Goal: Task Accomplishment & Management: Manage account settings

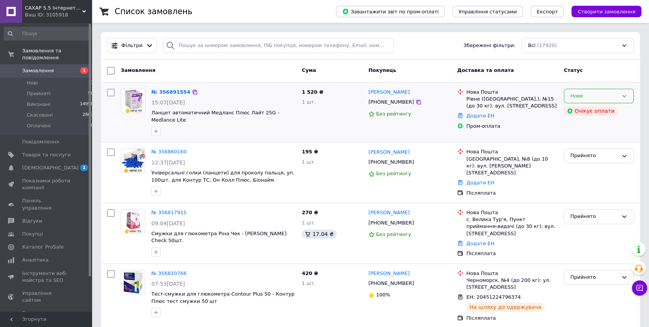
click at [587, 95] on div "Нове" at bounding box center [595, 96] width 48 height 8
click at [171, 90] on link "№ 356891554" at bounding box center [170, 92] width 39 height 6
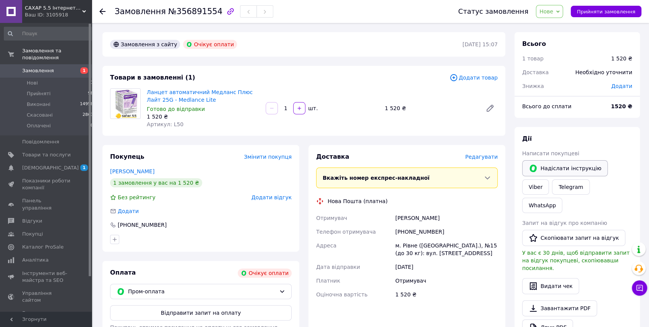
click at [568, 169] on button "Надіслати інструкцію" at bounding box center [565, 168] width 86 height 16
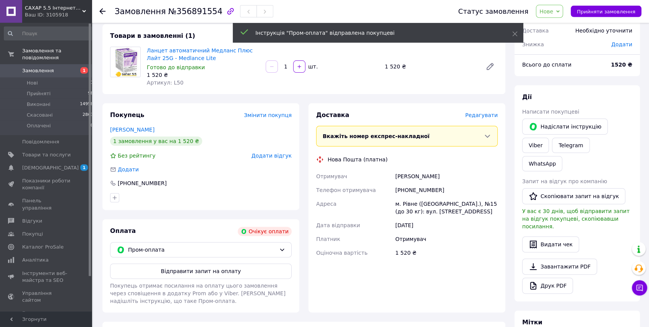
scroll to position [42, 0]
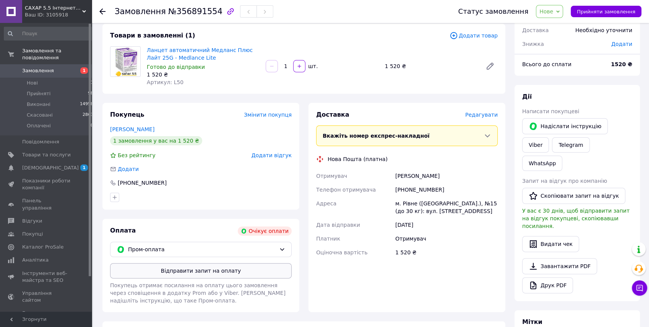
click at [184, 272] on button "Відправити запит на оплату" at bounding box center [201, 270] width 182 height 15
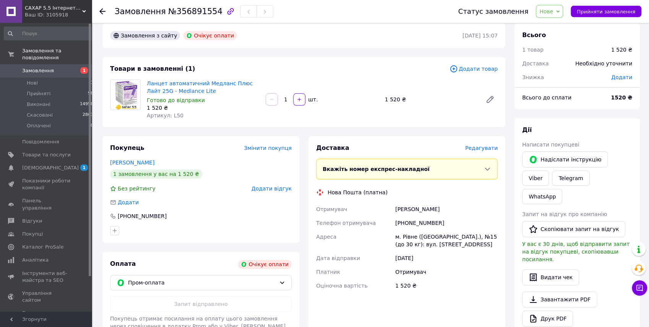
scroll to position [0, 0]
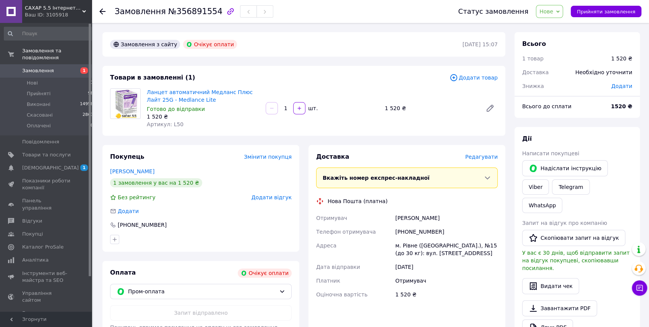
click at [37, 67] on span "Замовлення" at bounding box center [38, 70] width 32 height 7
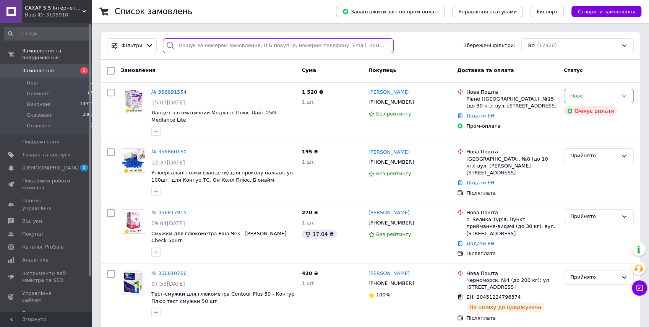
click at [185, 50] on input "search" at bounding box center [278, 45] width 231 height 15
paste input "355701346"
type input "355701346"
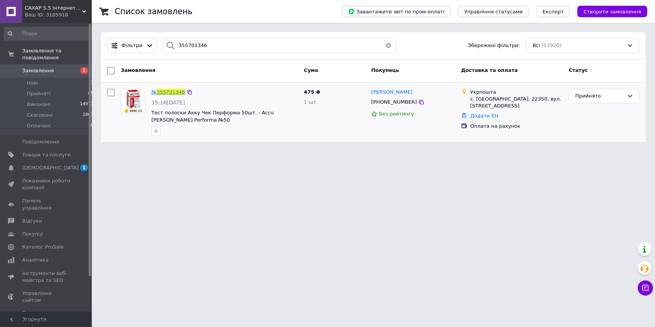
click at [177, 90] on span "355701346" at bounding box center [171, 92] width 28 height 6
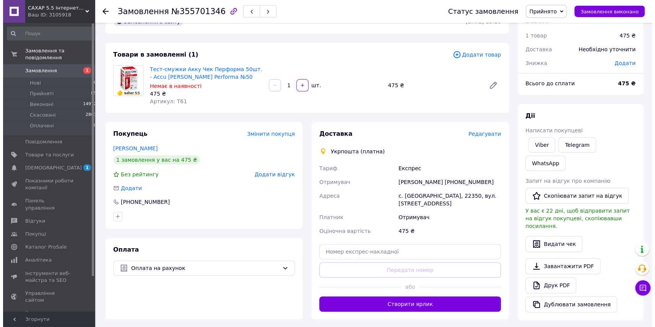
scroll to position [42, 0]
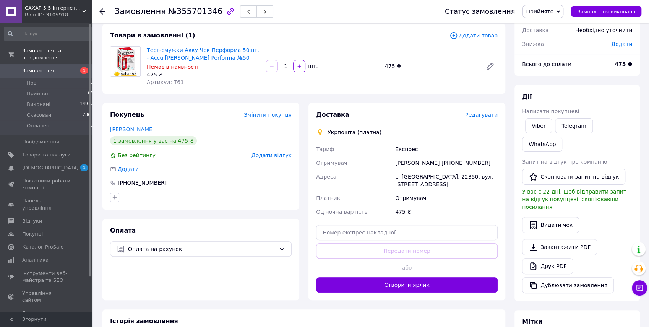
click at [279, 156] on span "Додати відгук" at bounding box center [272, 155] width 40 height 6
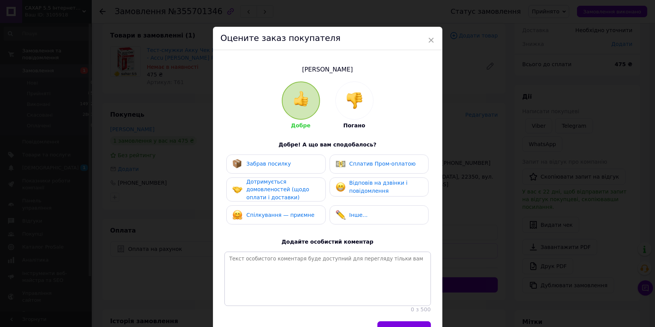
click at [346, 99] on img at bounding box center [354, 100] width 17 height 17
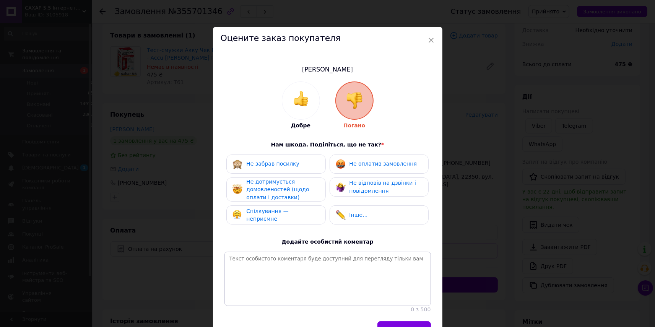
click at [273, 217] on span "Спілкування — неприємне" at bounding box center [267, 215] width 42 height 14
click at [369, 188] on span "Не відповів на дзвінки і повідомлення" at bounding box center [383, 187] width 67 height 14
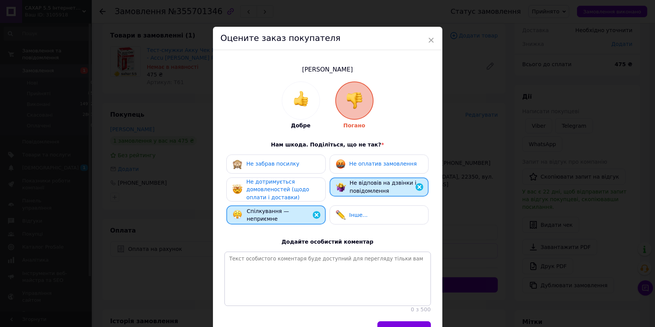
click at [380, 215] on div "Інше..." at bounding box center [379, 215] width 87 height 10
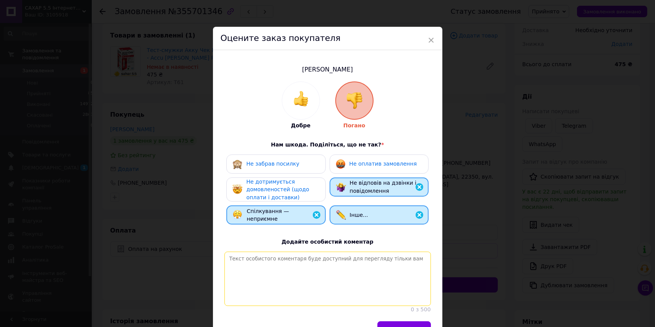
click at [355, 276] on textarea at bounding box center [327, 279] width 207 height 54
type textarea "Почувши про необхідність отримання смужок - кинула слухавку"
click at [272, 194] on span "Не дотримується домовленостей (щодо оплати і доставки)" at bounding box center [277, 190] width 63 height 22
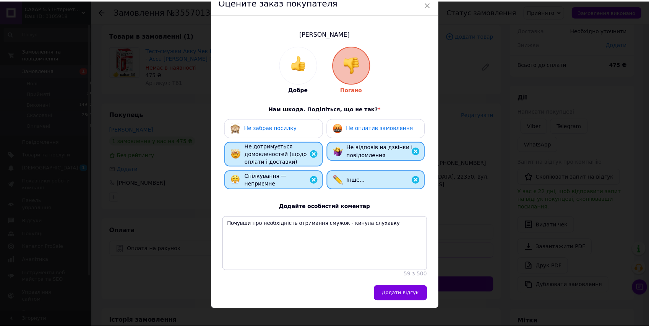
scroll to position [62, 0]
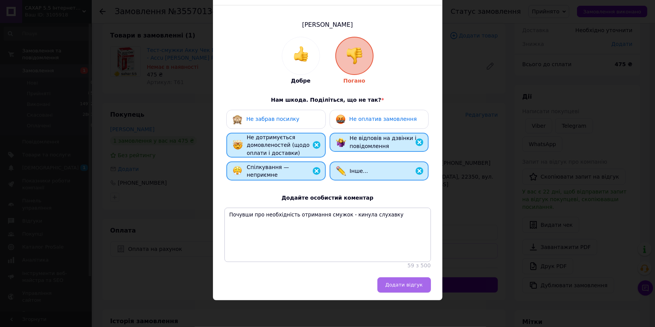
click at [410, 288] on span "Додати відгук" at bounding box center [403, 285] width 37 height 6
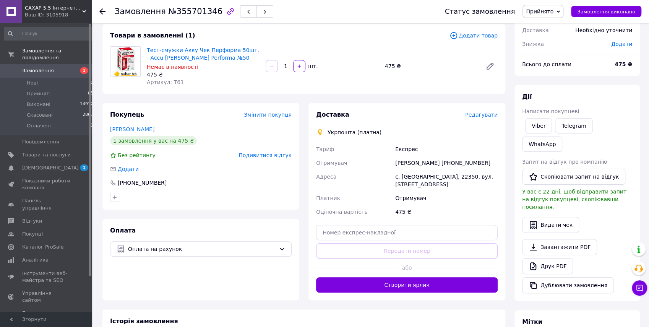
click at [272, 156] on span "Подивитися відгук" at bounding box center [265, 155] width 53 height 6
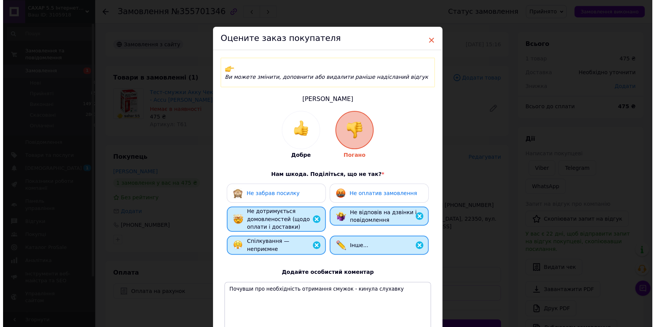
scroll to position [0, 0]
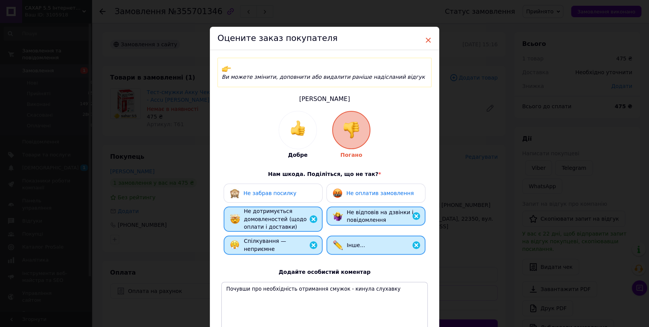
click at [425, 43] on span "×" at bounding box center [428, 40] width 7 height 13
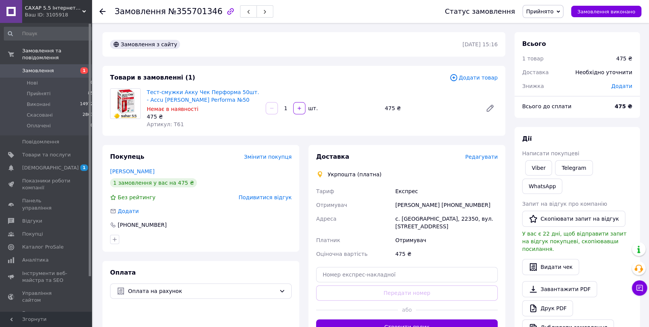
click at [102, 11] on icon at bounding box center [102, 11] width 6 height 6
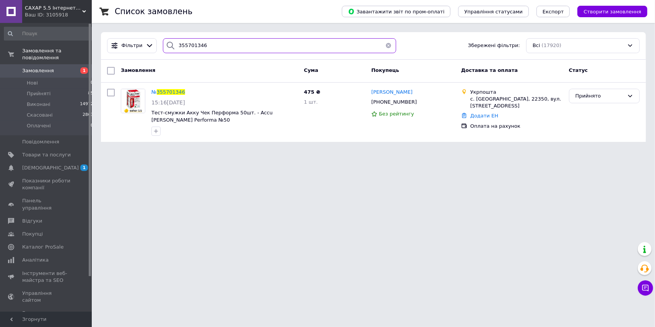
drag, startPoint x: 229, startPoint y: 44, endPoint x: 150, endPoint y: 39, distance: 80.1
click at [163, 39] on input "355701346" at bounding box center [279, 45] width 233 height 15
paste input "6049209"
type input "356049209"
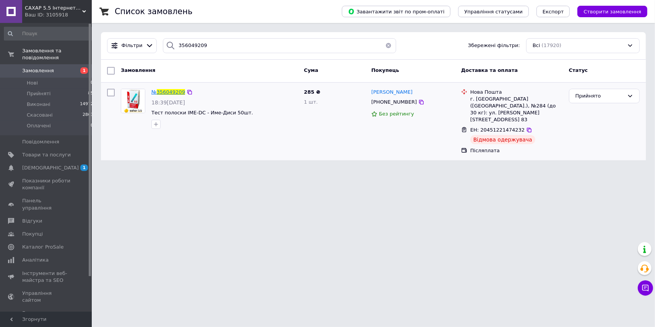
click at [169, 91] on span "356049209" at bounding box center [171, 92] width 28 height 6
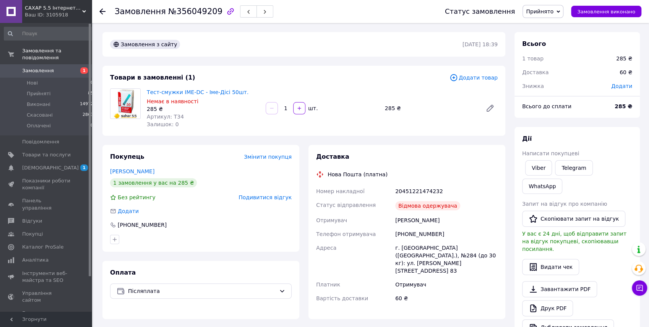
click at [273, 199] on span "Подивитися відгук" at bounding box center [265, 197] width 53 height 6
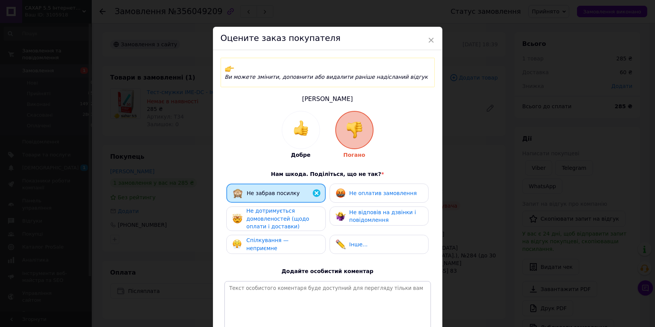
click at [363, 189] on div "Не оплатив замовлення" at bounding box center [376, 193] width 81 height 10
click at [289, 237] on span "Спілкування — неприємне" at bounding box center [267, 244] width 42 height 14
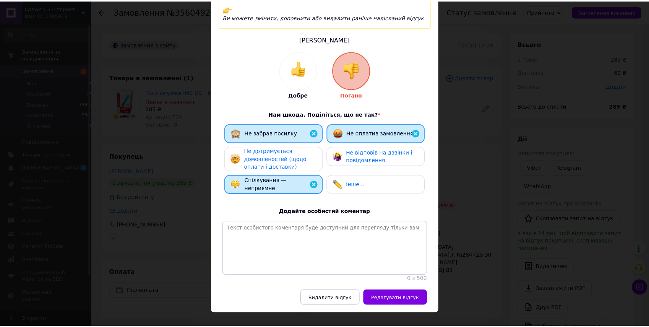
scroll to position [83, 0]
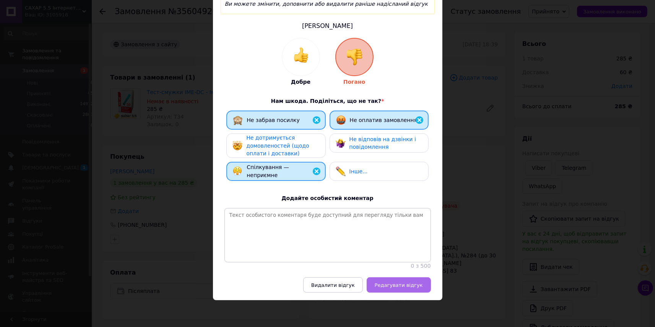
click at [398, 289] on button "Редагувати відгук" at bounding box center [399, 284] width 64 height 15
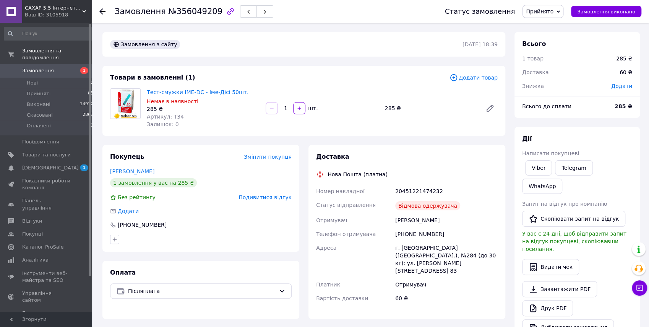
click at [26, 67] on span "Замовлення" at bounding box center [38, 70] width 32 height 7
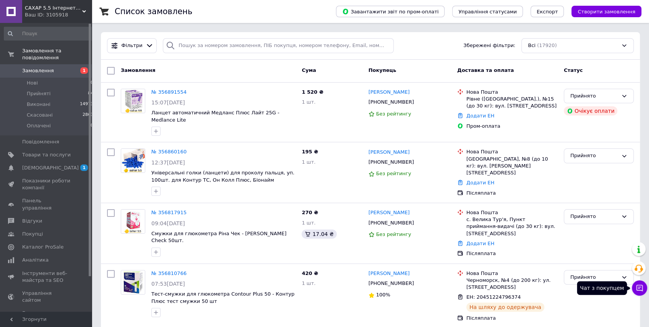
click at [638, 291] on icon at bounding box center [640, 288] width 7 height 7
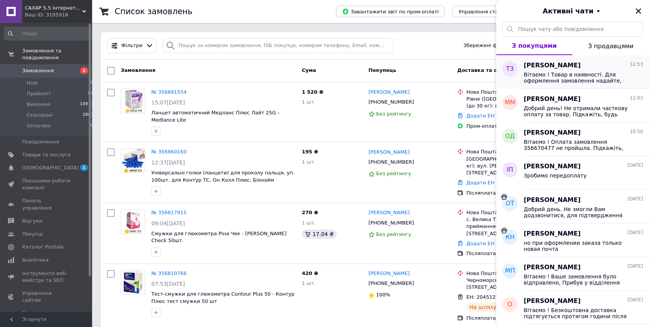
click at [564, 80] on span "Вітаємо ! Товар в наявності. Для оформлення замовлення надайте, будь ласка, дан…" at bounding box center [578, 78] width 109 height 12
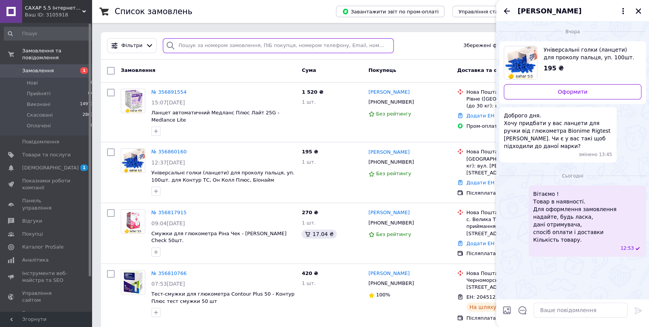
paste input "356817915"
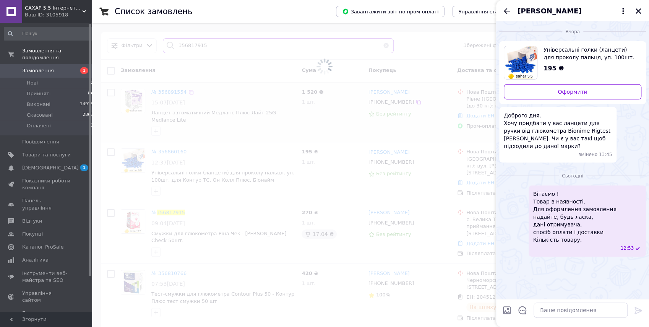
type input "356817915"
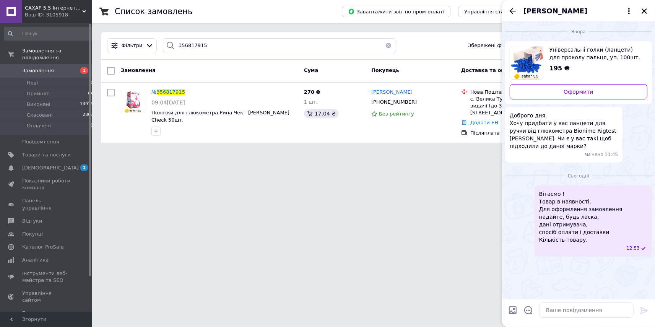
click at [646, 15] on button "Закрити" at bounding box center [644, 11] width 9 height 9
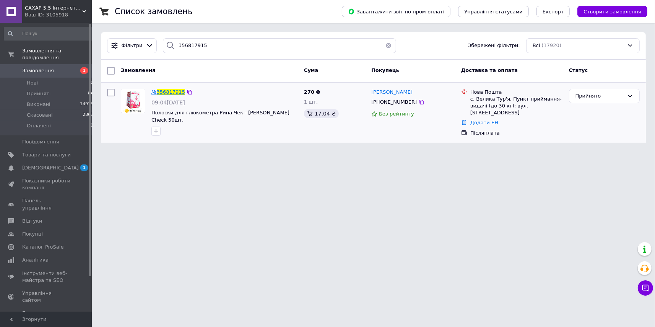
click at [173, 91] on span "356817915" at bounding box center [171, 92] width 28 height 6
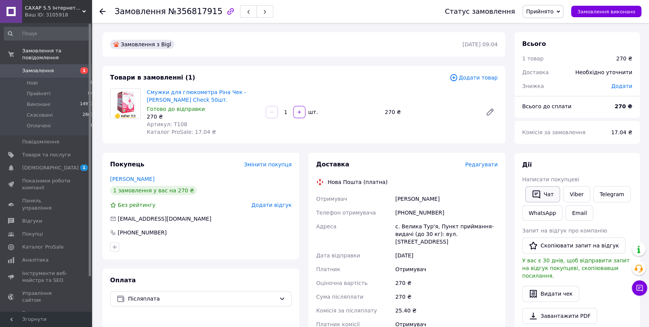
click at [548, 196] on button "Чат" at bounding box center [542, 194] width 35 height 16
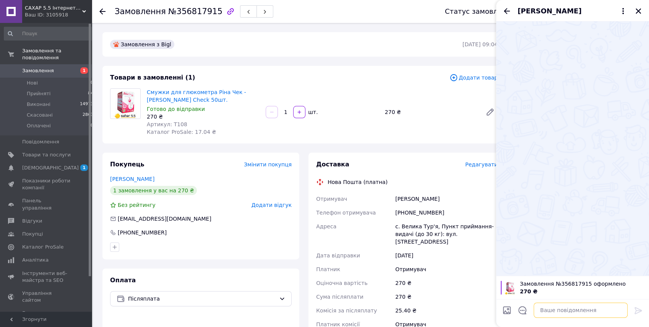
click at [571, 310] on textarea at bounding box center [581, 310] width 94 height 15
drag, startPoint x: 532, startPoint y: 309, endPoint x: 523, endPoint y: 310, distance: 9.2
click at [523, 310] on textarea "[PERSON_NAME]" at bounding box center [573, 310] width 109 height 15
paste textarea "обрий день. Не змогли Вам додзвонитися, для підтвердження замовлення зв'яжіться…"
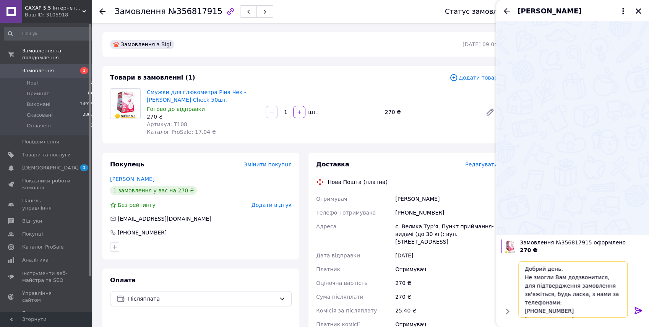
scroll to position [14, 0]
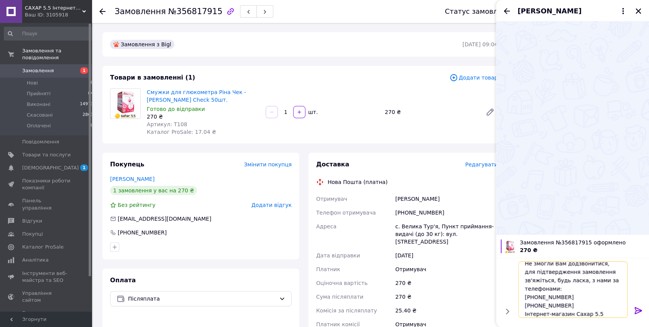
type textarea "Добрий день. Не змогли Вам додзвонитися, для підтвердження замовлення зв'яжітьс…"
click at [637, 311] on icon at bounding box center [638, 310] width 9 height 9
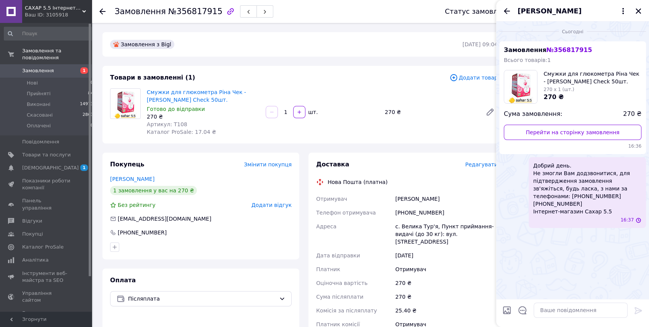
scroll to position [0, 0]
click at [102, 11] on icon at bounding box center [102, 11] width 6 height 6
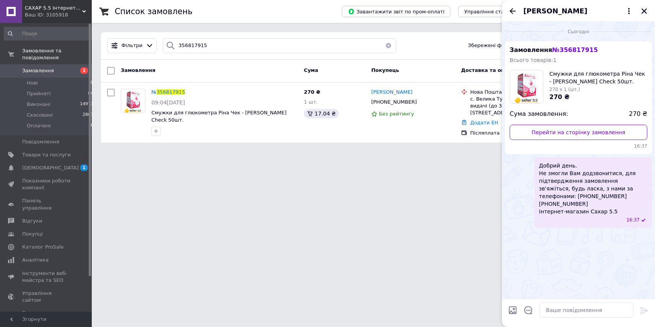
click at [643, 11] on icon "Закрити" at bounding box center [644, 11] width 7 height 7
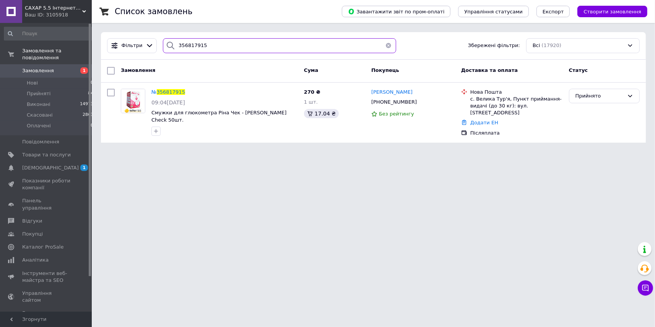
drag, startPoint x: 213, startPoint y: 47, endPoint x: 159, endPoint y: 43, distance: 54.1
click at [163, 41] on input "356817915" at bounding box center [279, 45] width 233 height 15
paste input "385027"
type input "356385027"
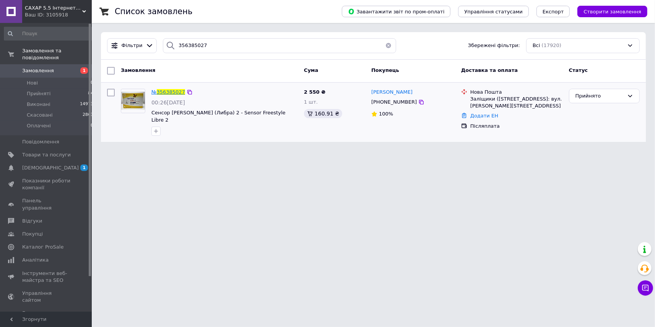
click at [167, 91] on span "356385027" at bounding box center [171, 92] width 28 height 6
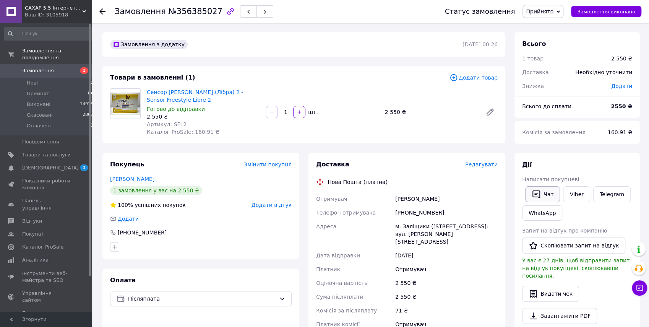
click at [548, 195] on button "Чат" at bounding box center [542, 194] width 35 height 16
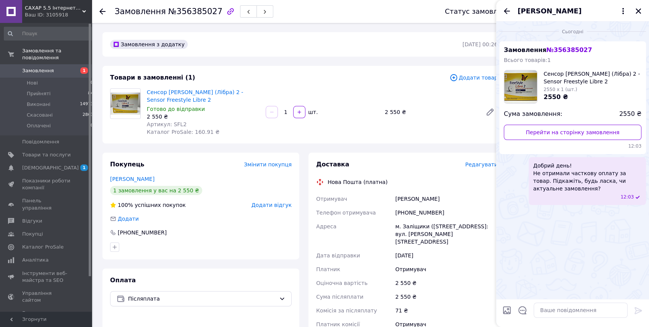
click at [400, 135] on div "Сенсор [PERSON_NAME] (Лібра) 2 - Sensor Freestyle Libre 2 Готово до відправки 2…" at bounding box center [322, 112] width 357 height 50
click at [381, 42] on div "Замовлення з додатку" at bounding box center [286, 44] width 354 height 12
copy span "Каталог ProSale: 160.91 ₴"
drag, startPoint x: 236, startPoint y: 131, endPoint x: 145, endPoint y: 135, distance: 91.5
click at [145, 135] on div "Сенсор [PERSON_NAME] (Лібра) 2 - Sensor Freestyle Libre 2 Готово до відправки 2…" at bounding box center [203, 112] width 119 height 50
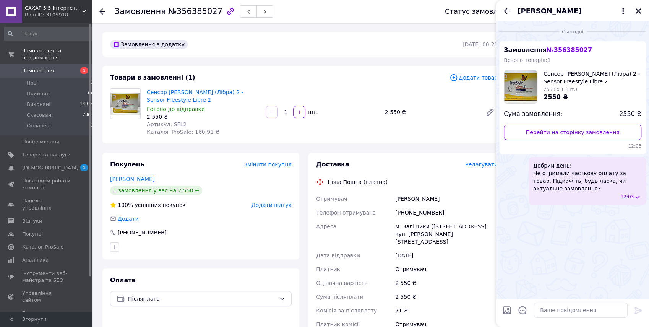
click at [103, 12] on icon at bounding box center [102, 11] width 6 height 6
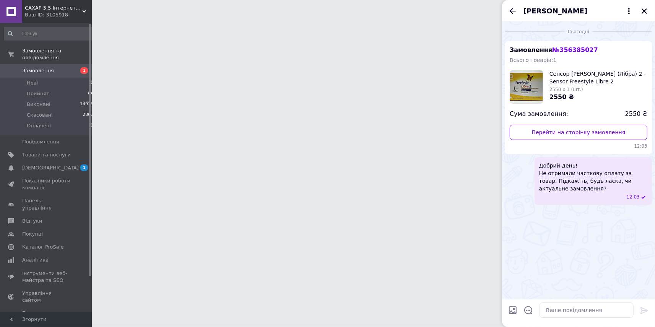
click at [34, 67] on span "Замовлення" at bounding box center [38, 70] width 32 height 7
click at [639, 9] on div "[PERSON_NAME]" at bounding box center [578, 10] width 153 height 21
click at [646, 8] on icon "Закрити" at bounding box center [644, 11] width 7 height 7
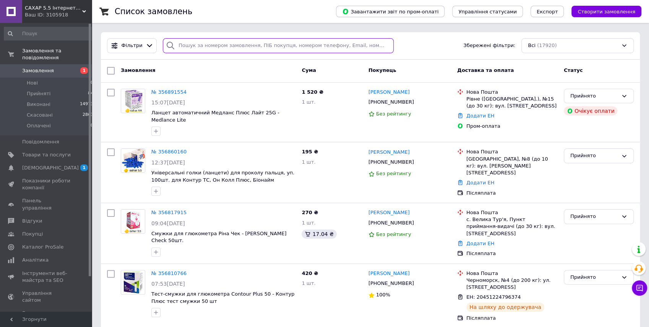
paste input "356670477"
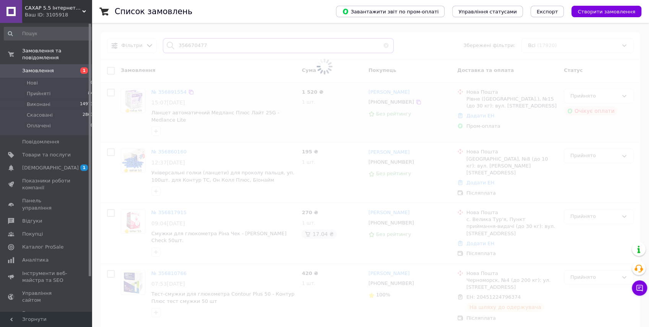
type input "356670477"
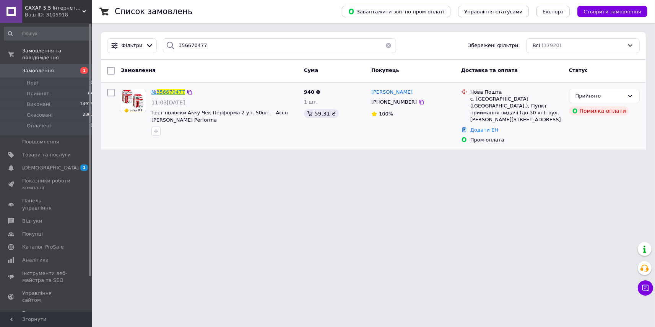
click at [169, 91] on span "356670477" at bounding box center [171, 92] width 28 height 6
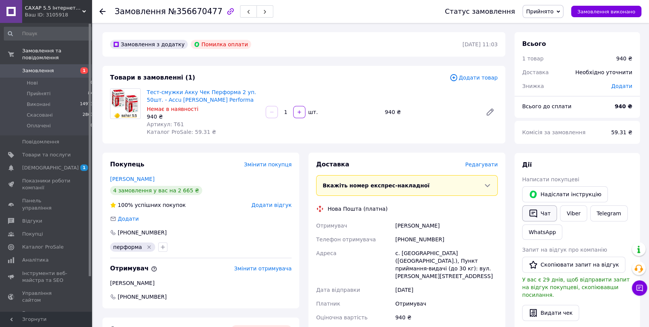
click at [544, 210] on button "Чат" at bounding box center [539, 213] width 35 height 16
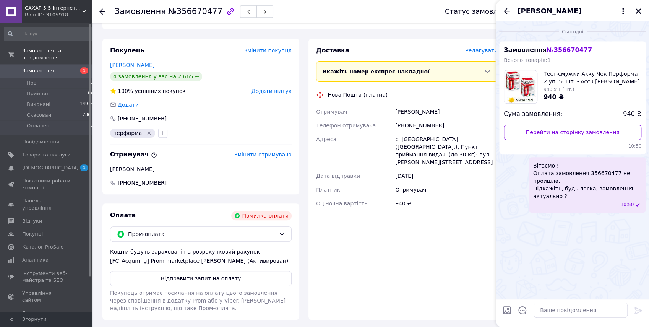
scroll to position [168, 0]
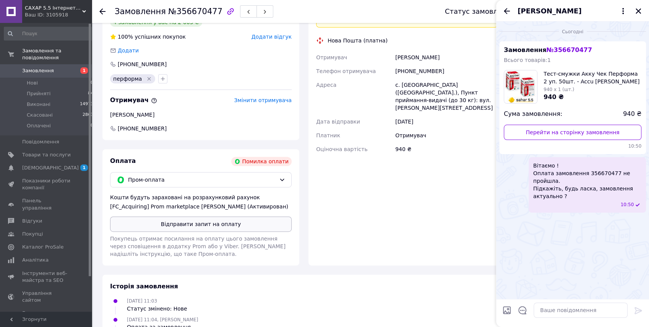
click at [213, 232] on button "Відправити запит на оплату" at bounding box center [201, 223] width 182 height 15
